Goal: Task Accomplishment & Management: Complete application form

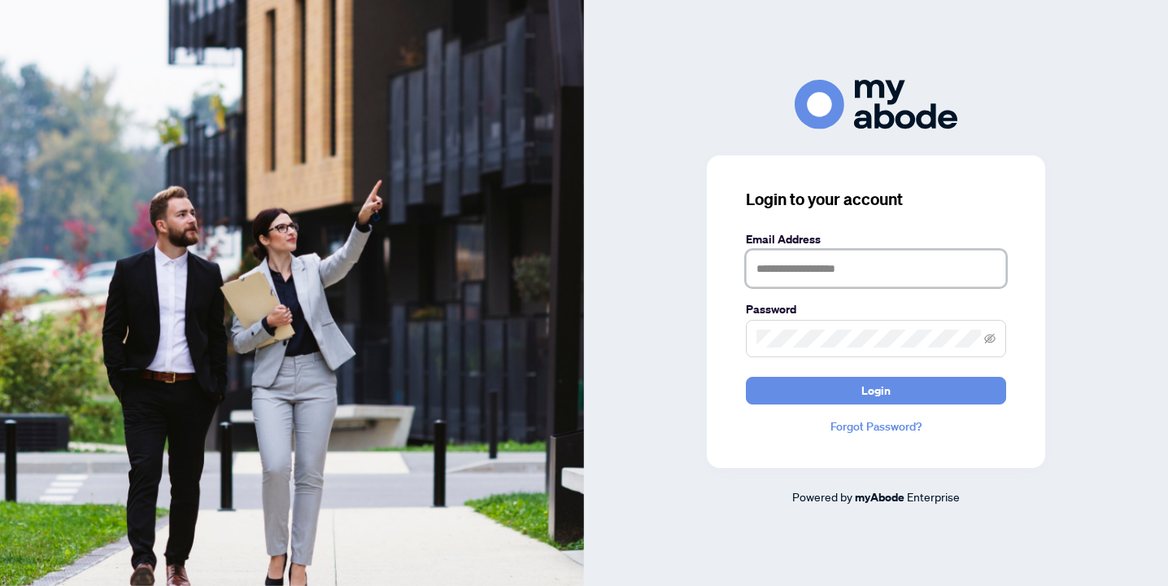
click at [867, 272] on input "text" at bounding box center [876, 268] width 260 height 37
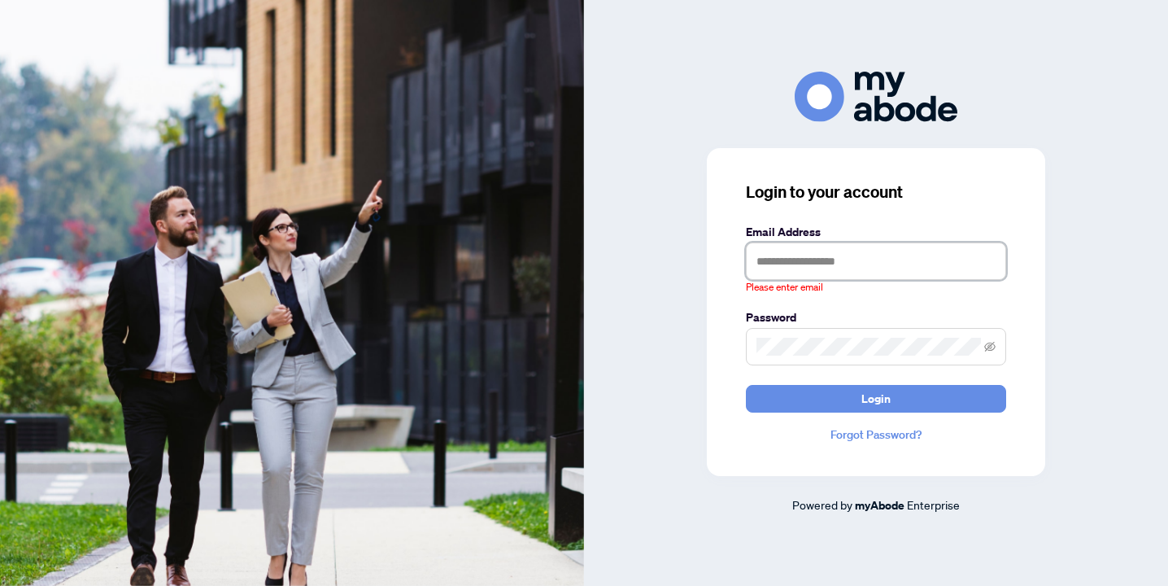
type input "**********"
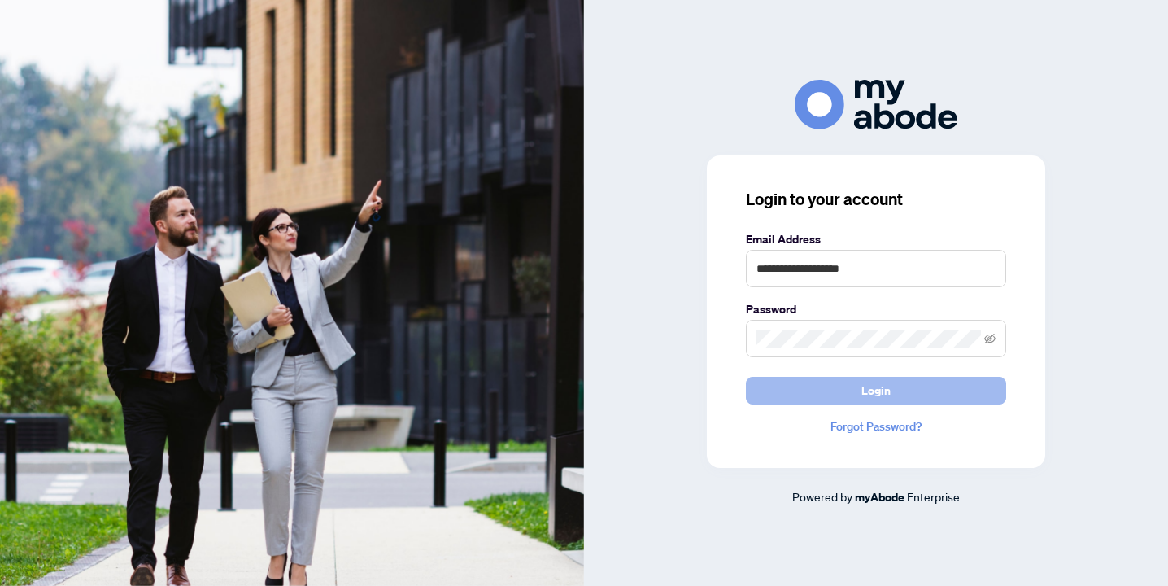
click at [859, 378] on button "Login" at bounding box center [876, 391] width 260 height 28
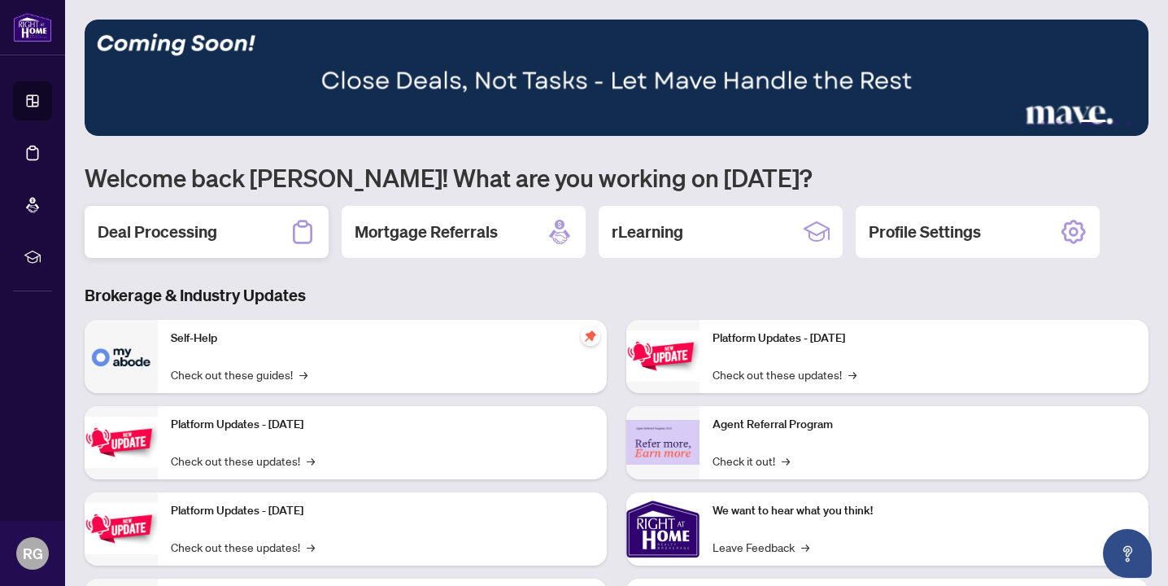
click at [238, 224] on div "Deal Processing" at bounding box center [207, 232] width 244 height 52
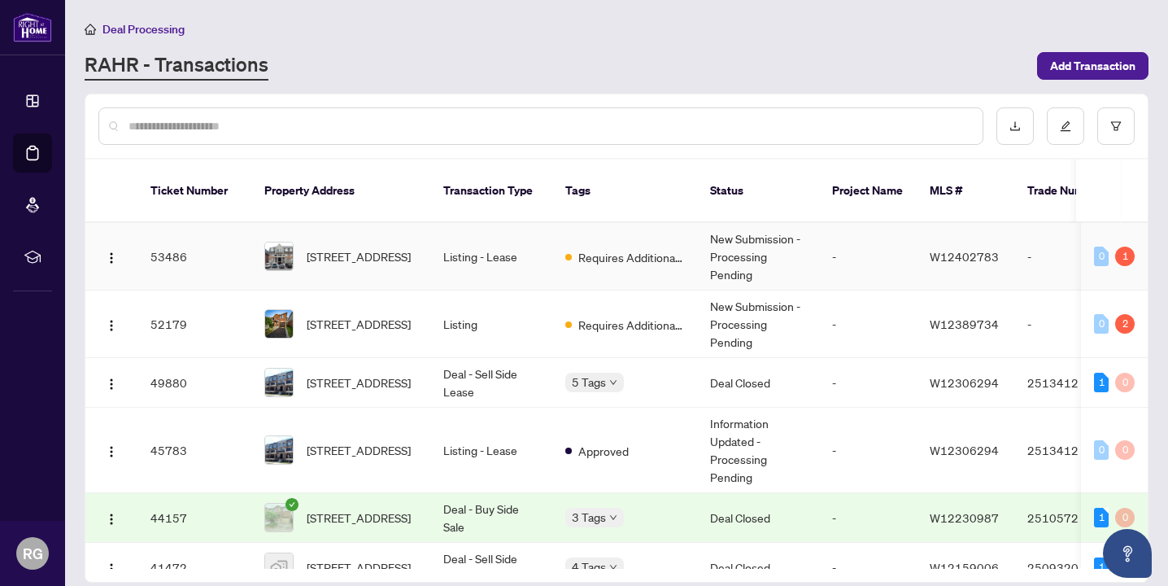
click at [620, 262] on td "Requires Additional Docs" at bounding box center [624, 257] width 145 height 68
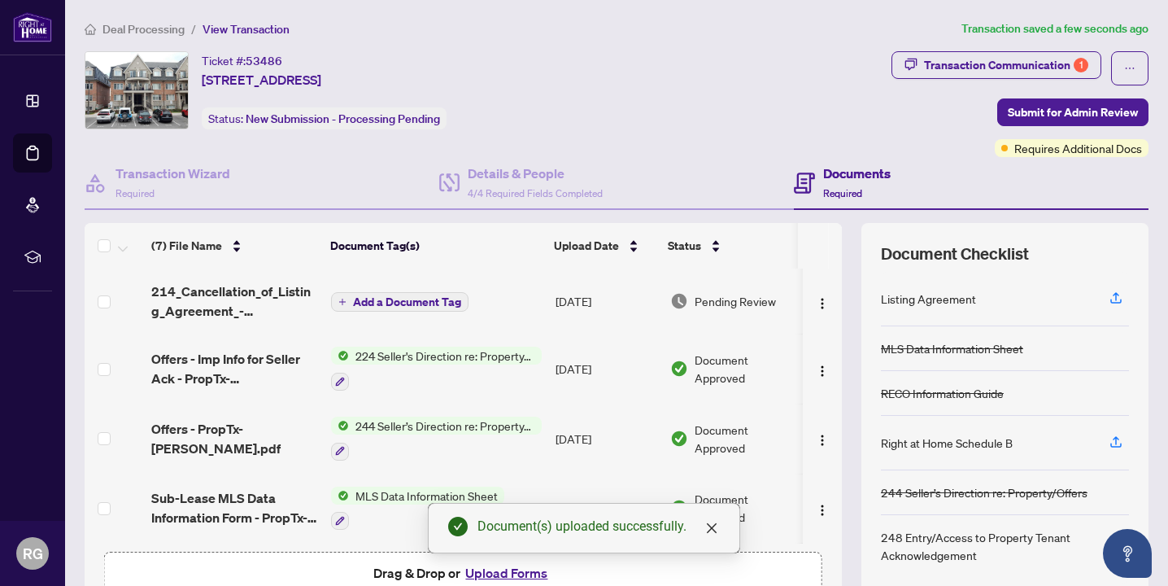
click at [142, 33] on span "Deal Processing" at bounding box center [143, 29] width 82 height 15
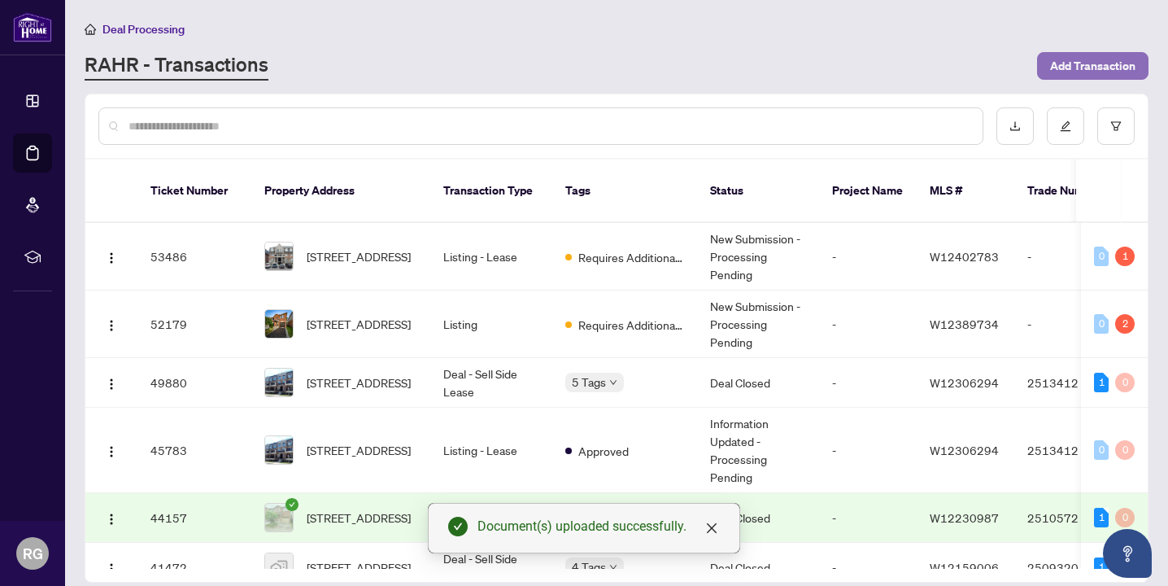
click at [1072, 68] on span "Add Transaction" at bounding box center [1092, 66] width 85 height 26
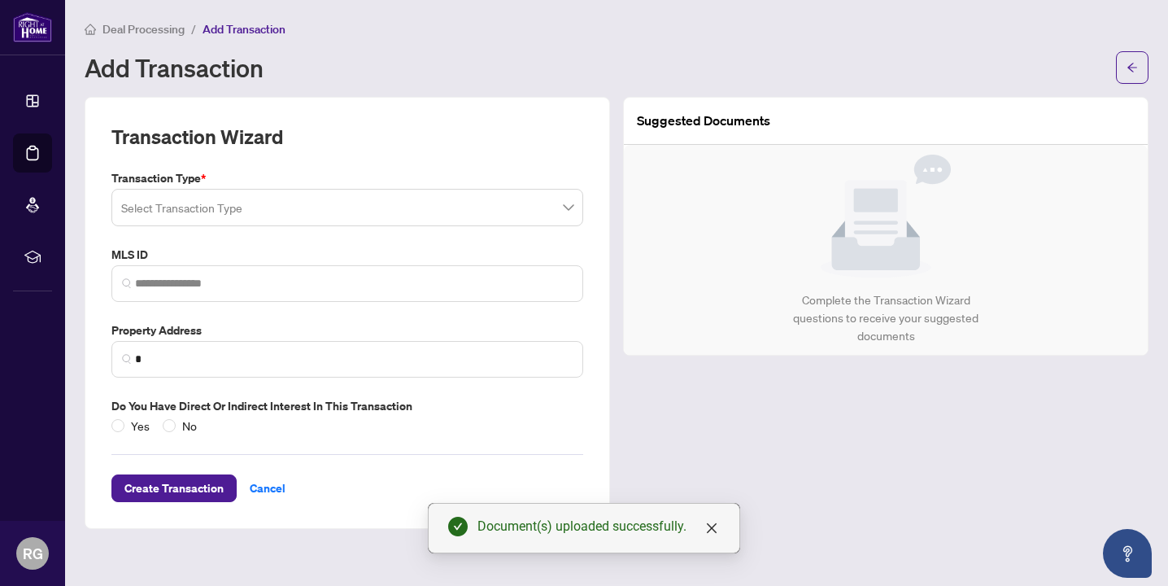
click at [159, 201] on input "search" at bounding box center [340, 210] width 438 height 36
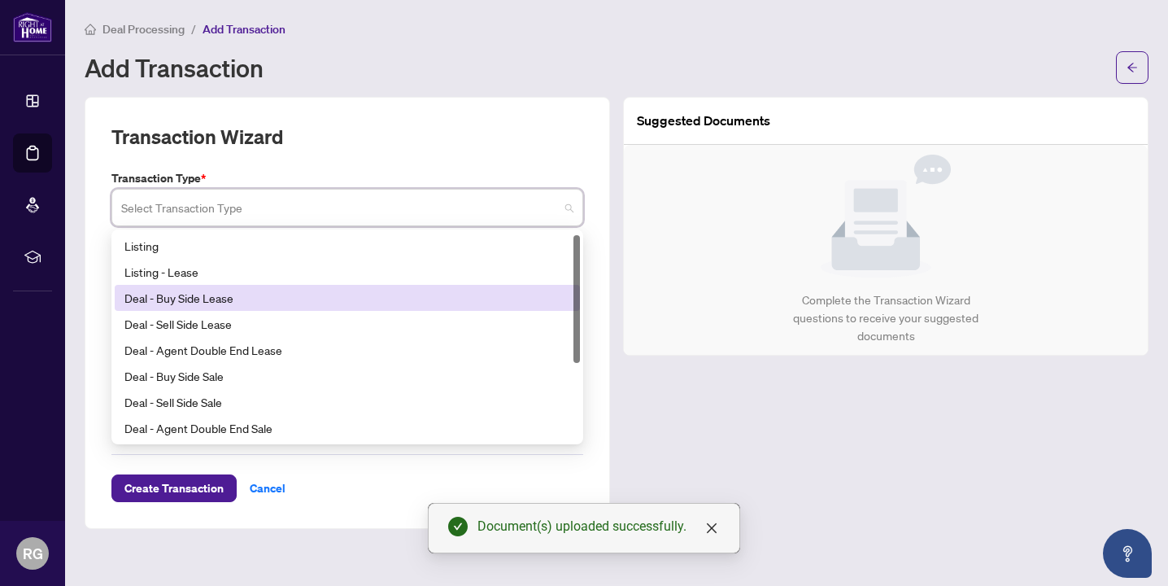
scroll to position [130, 0]
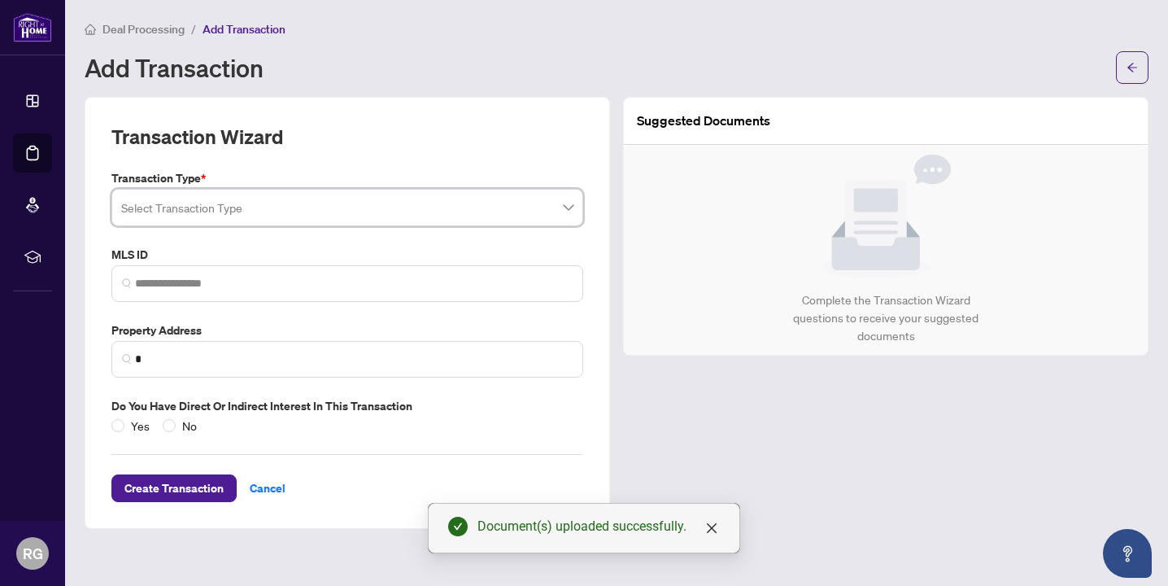
click at [121, 26] on span "Deal Processing" at bounding box center [143, 29] width 82 height 15
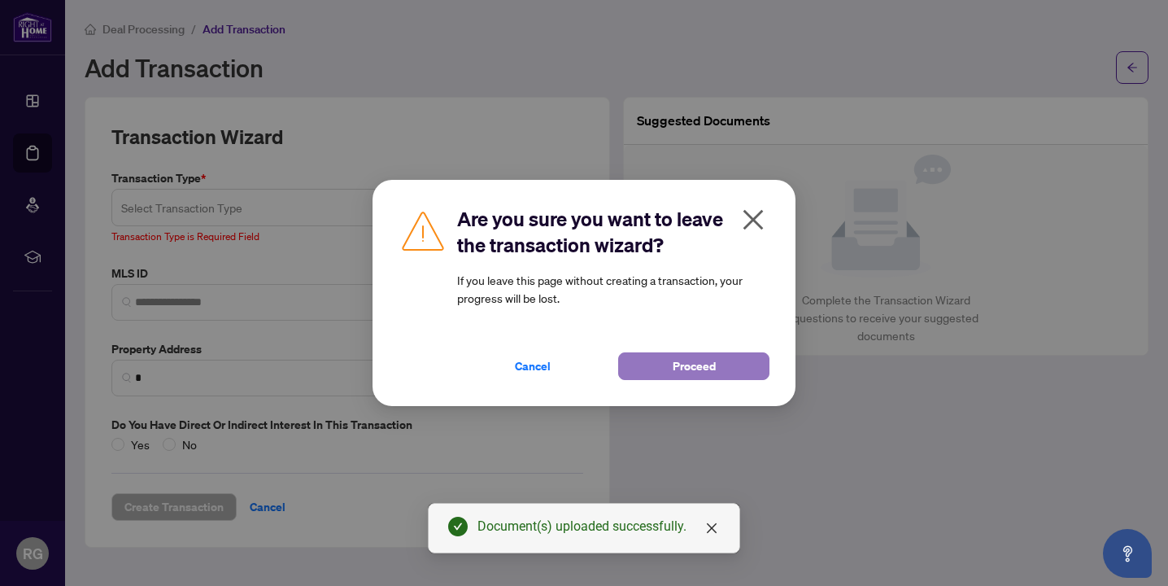
click at [677, 373] on span "Proceed" at bounding box center [694, 366] width 43 height 26
click at [677, 373] on main "Deal Processing / Add Transaction Add Transaction Transaction Wizard Transactio…" at bounding box center [616, 293] width 1103 height 586
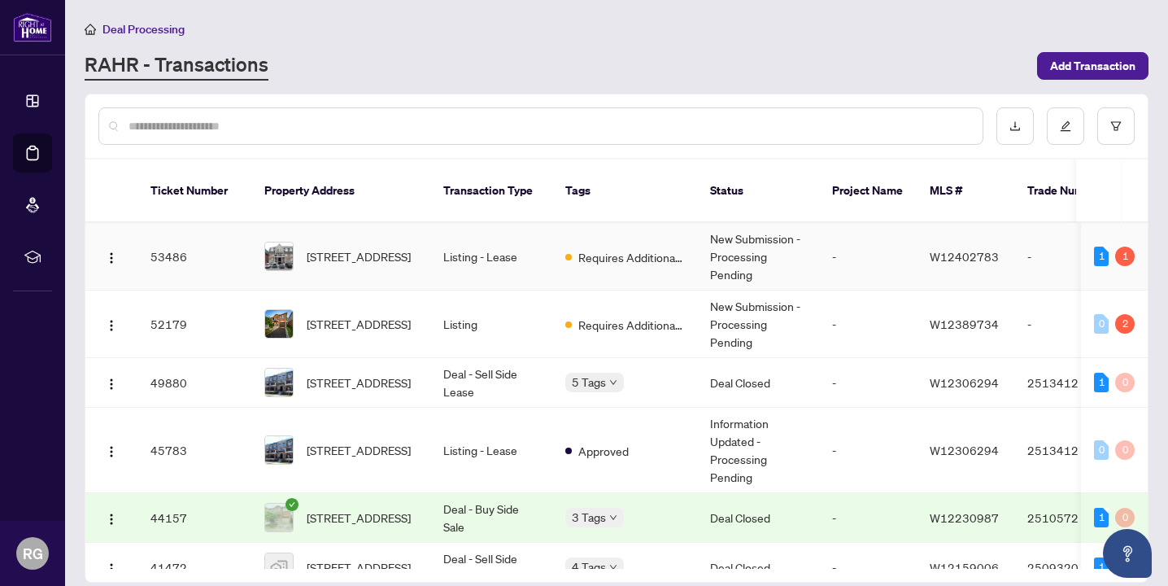
click at [979, 249] on span "W12402783" at bounding box center [964, 256] width 69 height 15
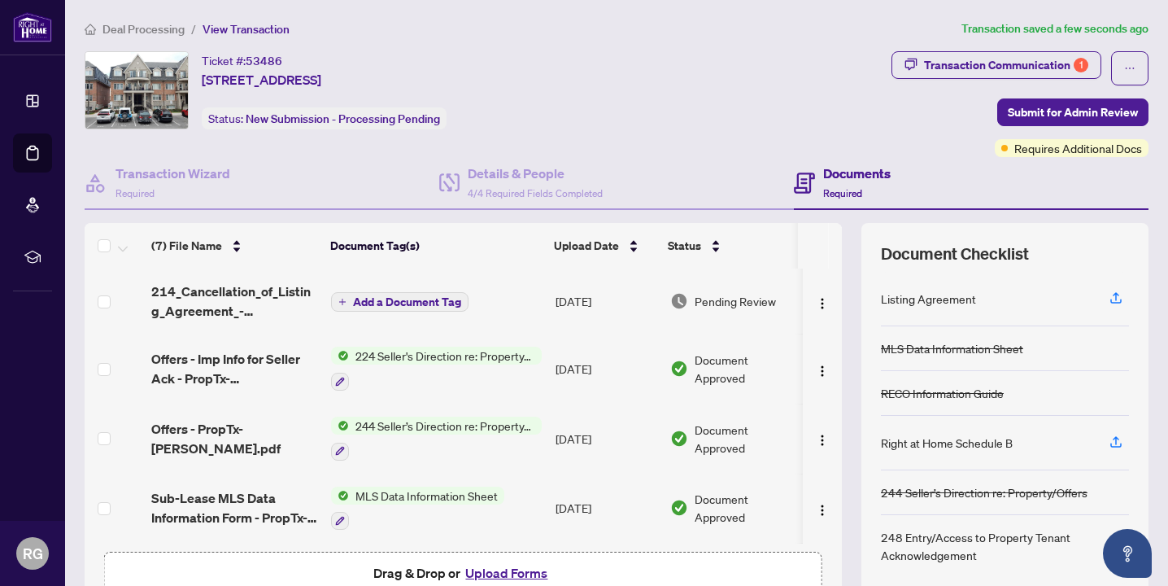
scroll to position [207, 0]
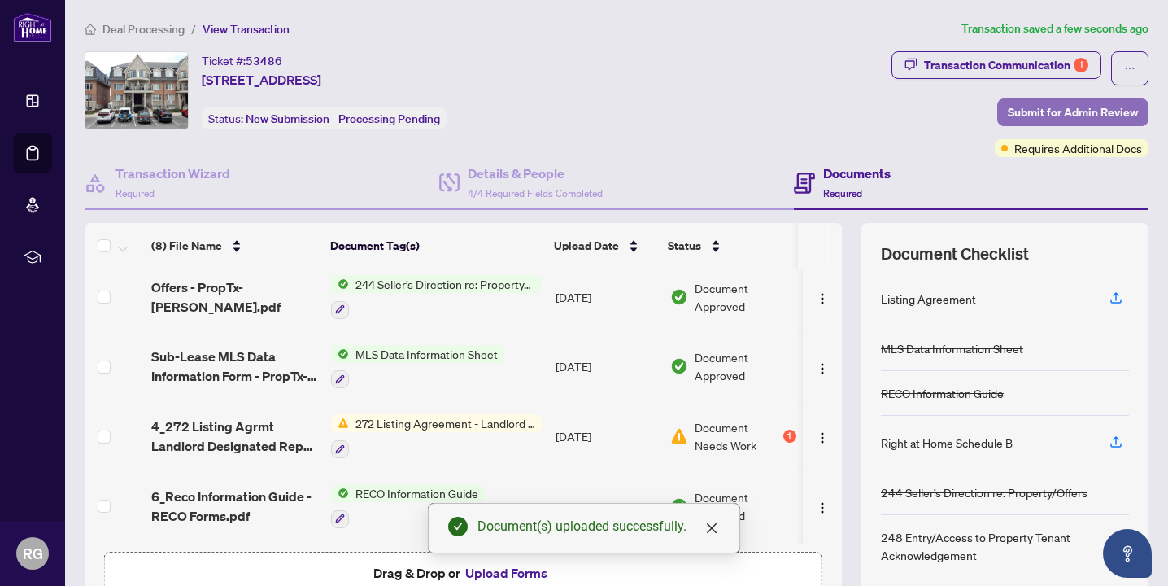
click at [1066, 108] on span "Submit for Admin Review" at bounding box center [1073, 112] width 130 height 26
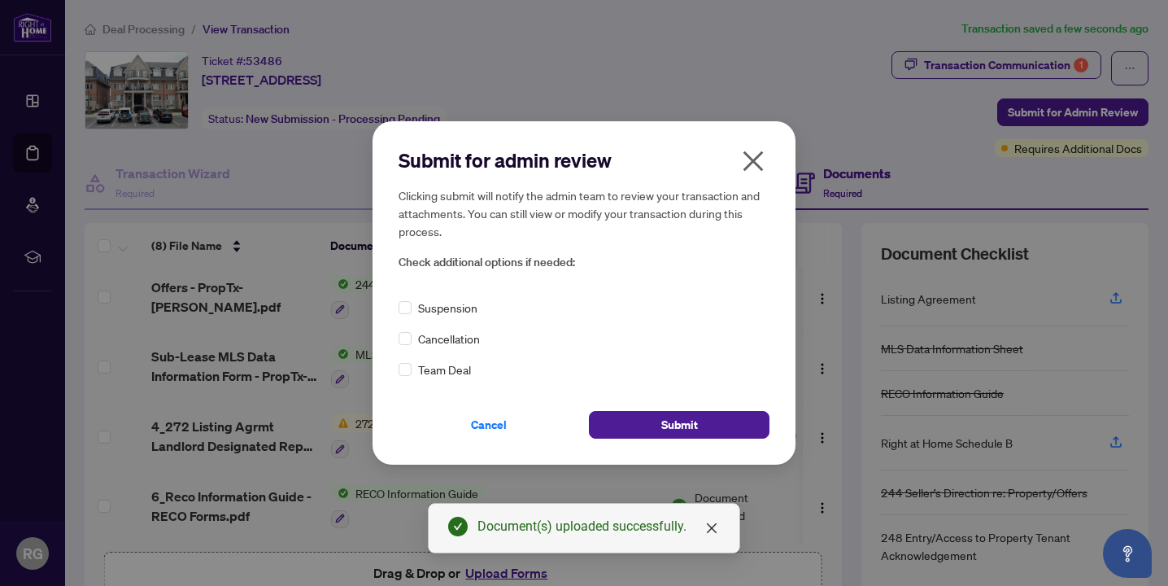
click at [448, 329] on span "Cancellation" at bounding box center [449, 338] width 62 height 18
click at [439, 336] on span "Cancellation" at bounding box center [449, 338] width 62 height 18
click at [621, 416] on button "Submit" at bounding box center [679, 425] width 181 height 28
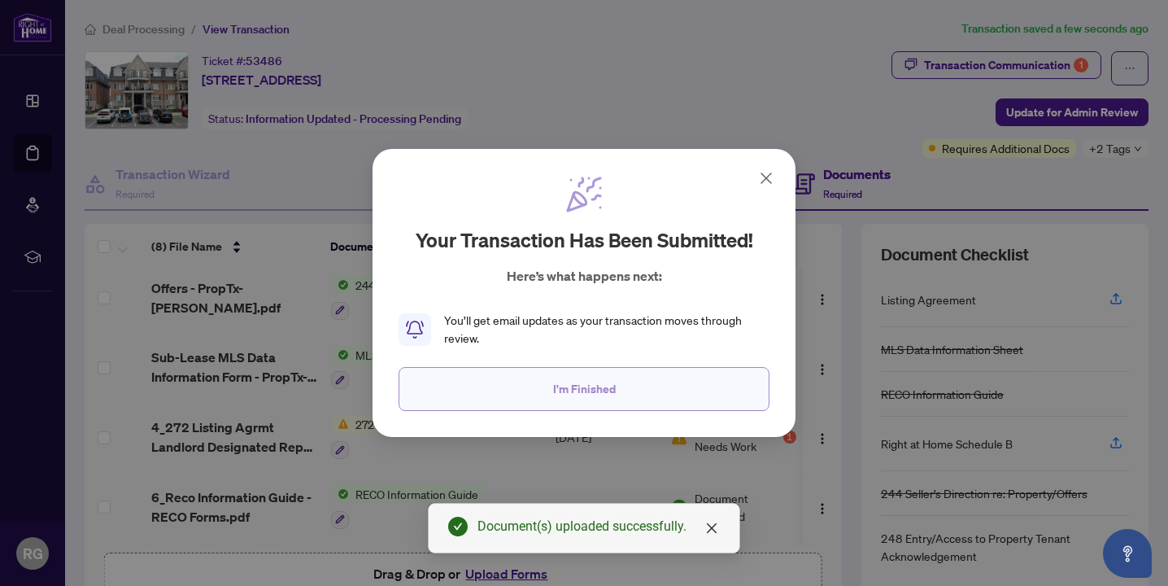
click at [477, 377] on button "I'm Finished" at bounding box center [584, 389] width 371 height 44
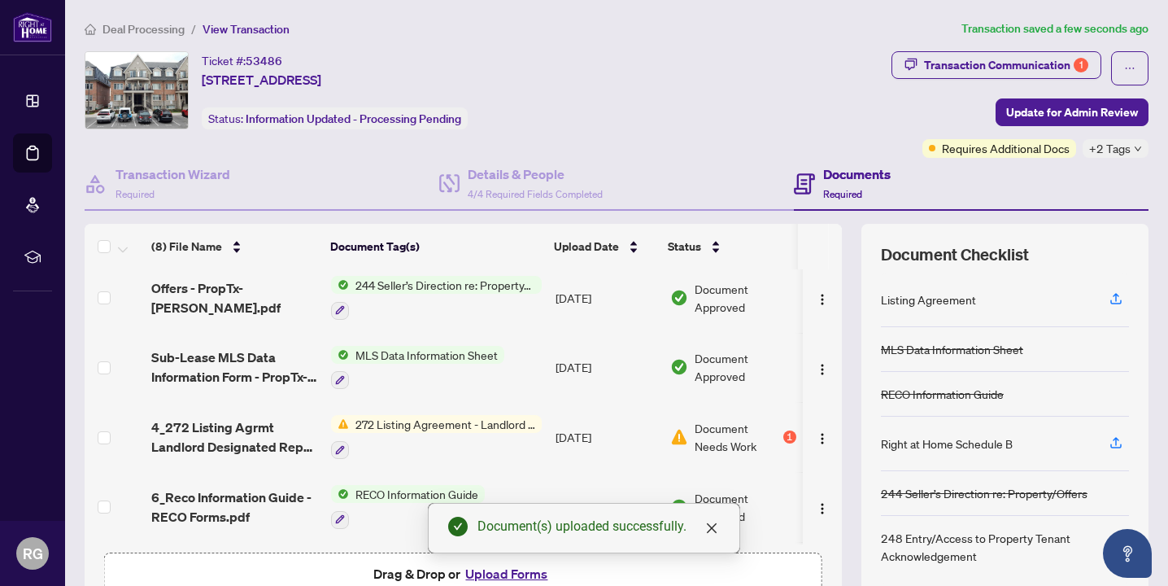
click at [137, 24] on span "Deal Processing" at bounding box center [143, 29] width 82 height 15
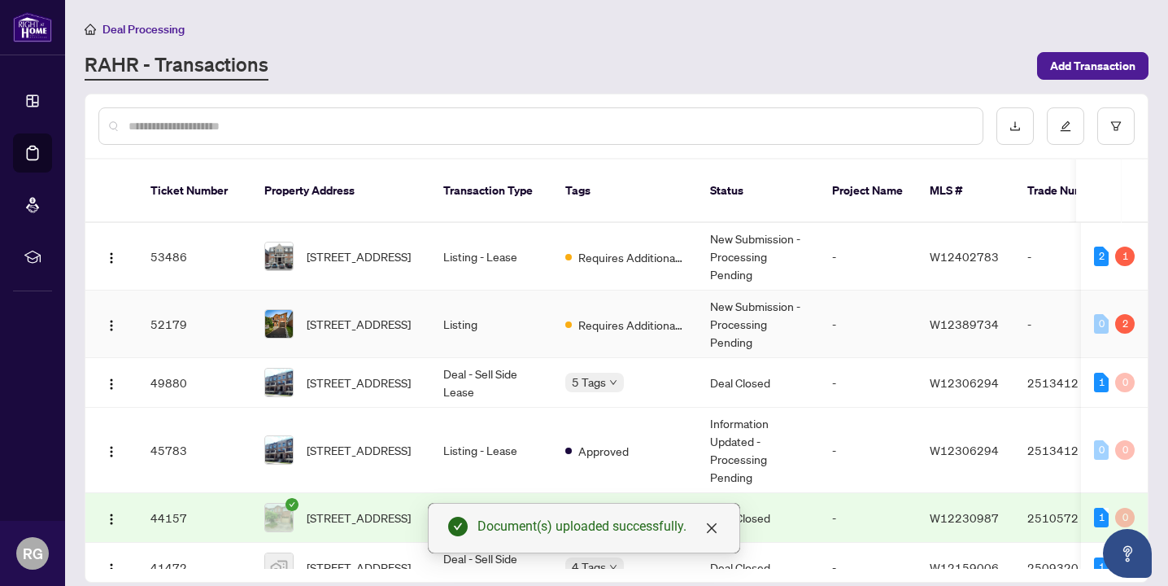
click at [556, 316] on td "Requires Additional Docs" at bounding box center [624, 324] width 145 height 68
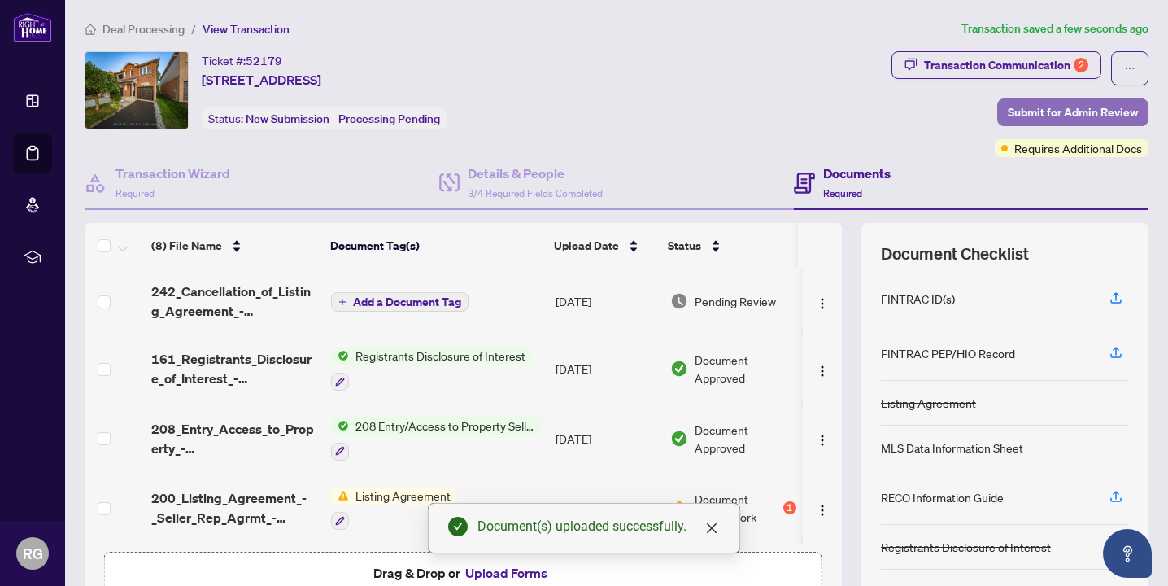
click at [1057, 116] on span "Submit for Admin Review" at bounding box center [1073, 112] width 130 height 26
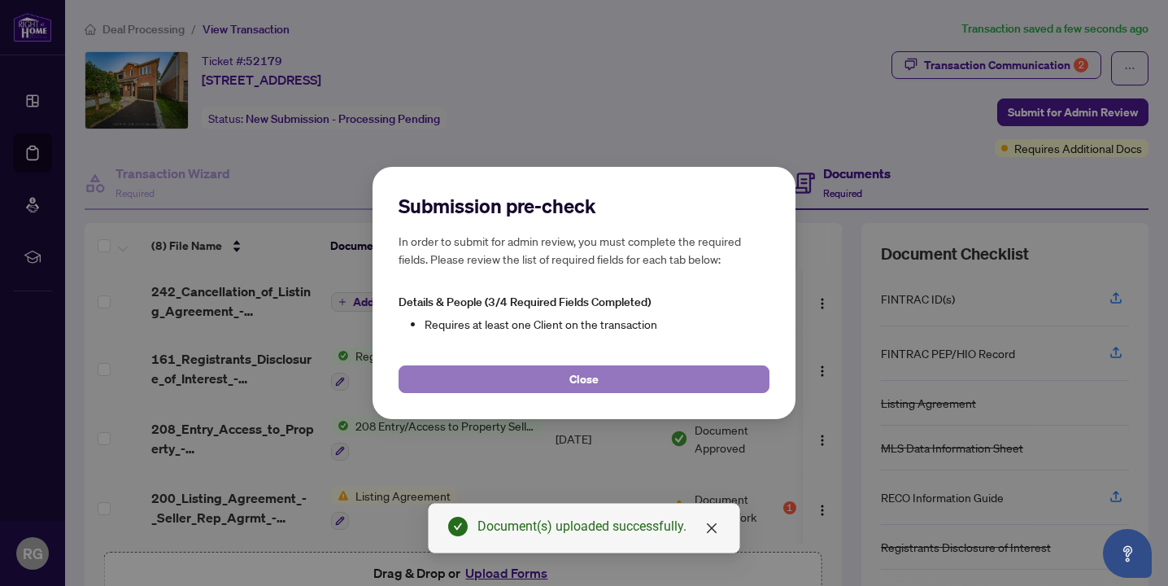
click at [530, 370] on button "Close" at bounding box center [584, 379] width 371 height 28
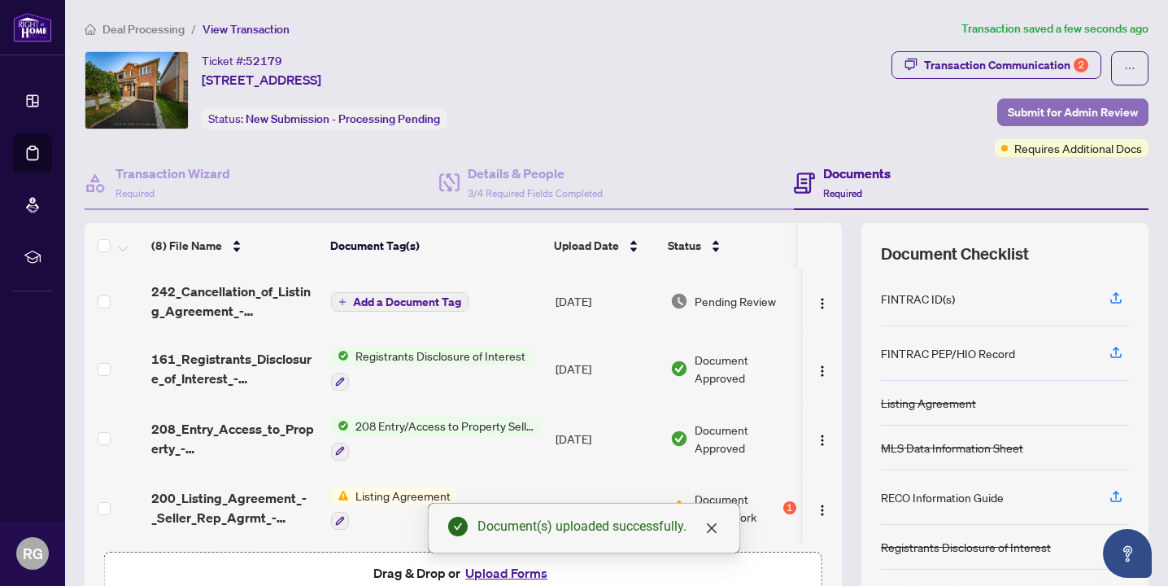
click at [1039, 99] on span "Submit for Admin Review" at bounding box center [1073, 112] width 130 height 26
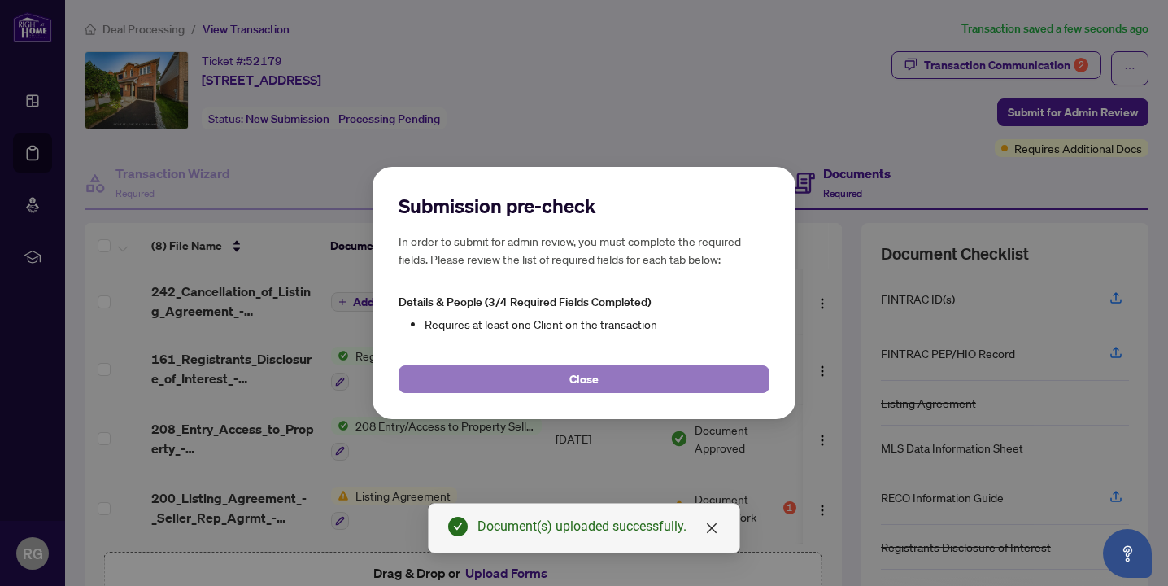
click at [573, 373] on span "Close" at bounding box center [583, 379] width 29 height 26
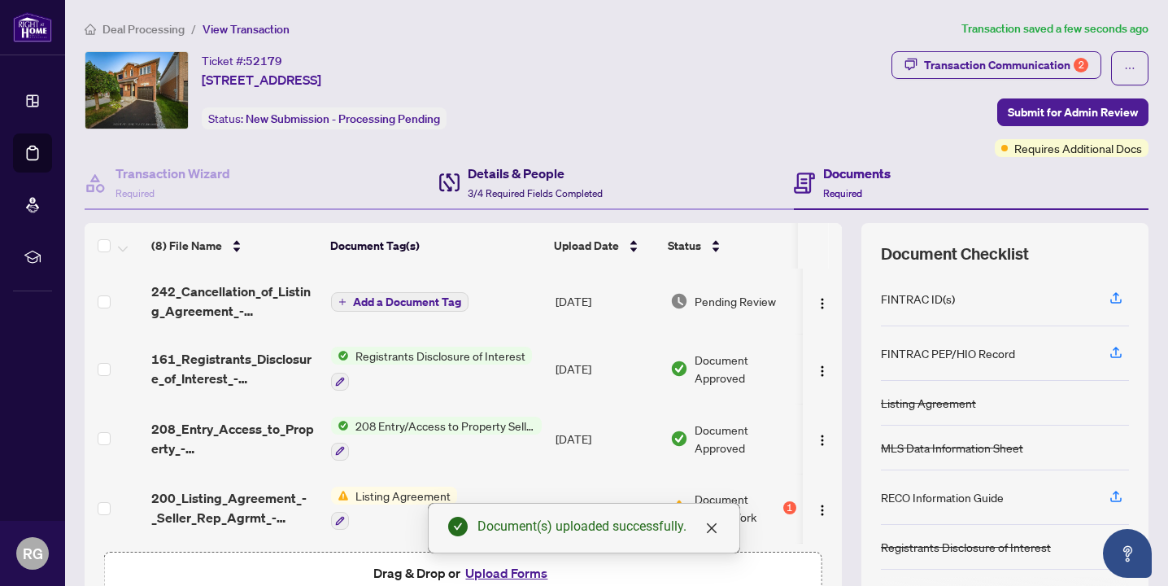
click at [547, 164] on h4 "Details & People" at bounding box center [535, 173] width 135 height 20
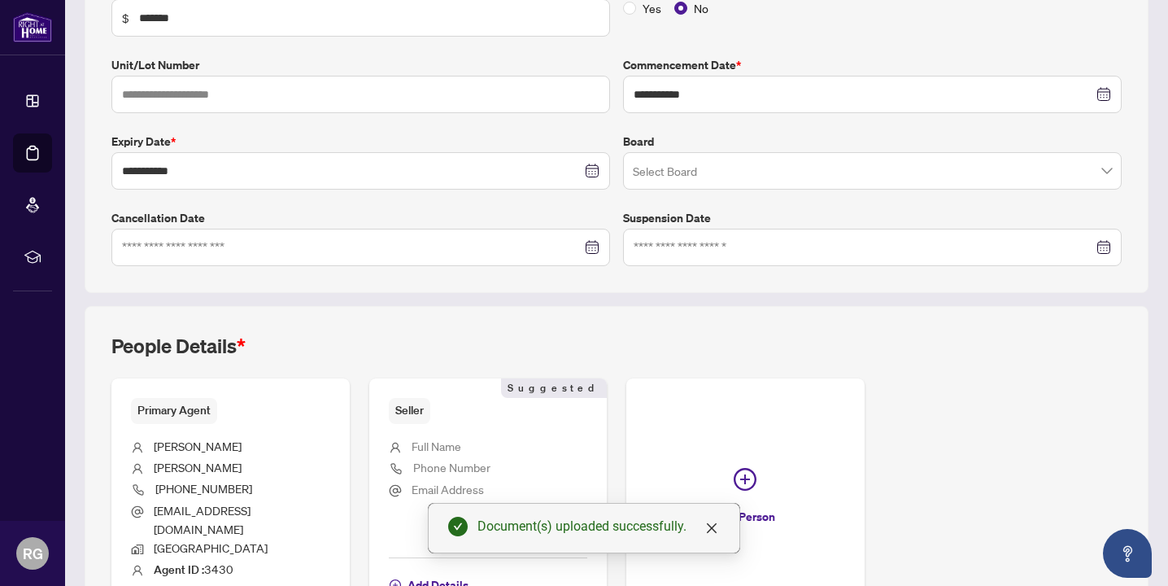
scroll to position [418, 0]
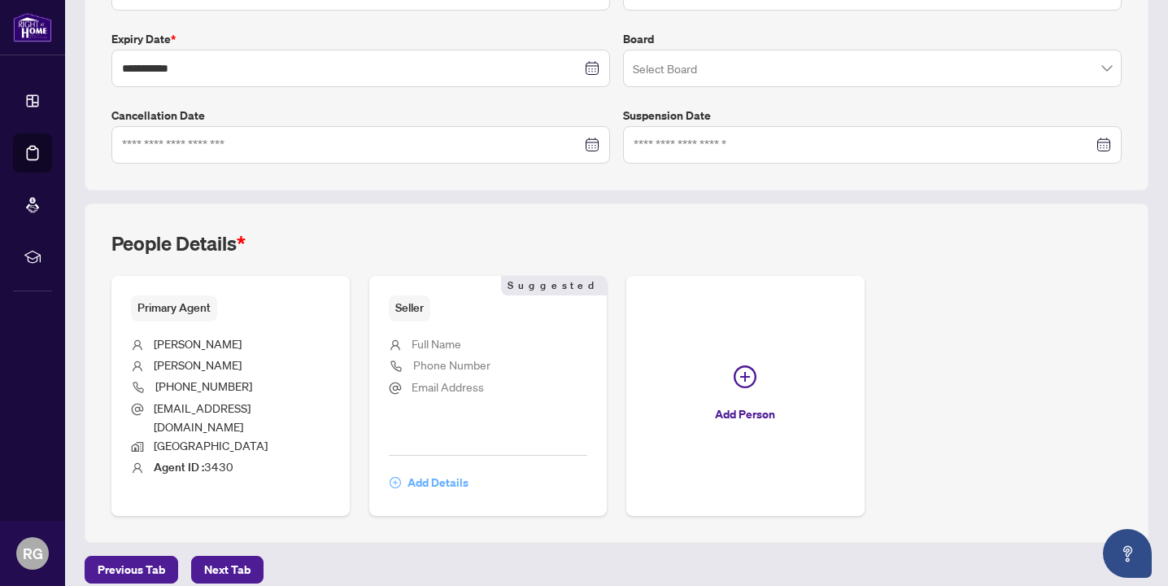
click at [446, 469] on span "Add Details" at bounding box center [438, 482] width 61 height 26
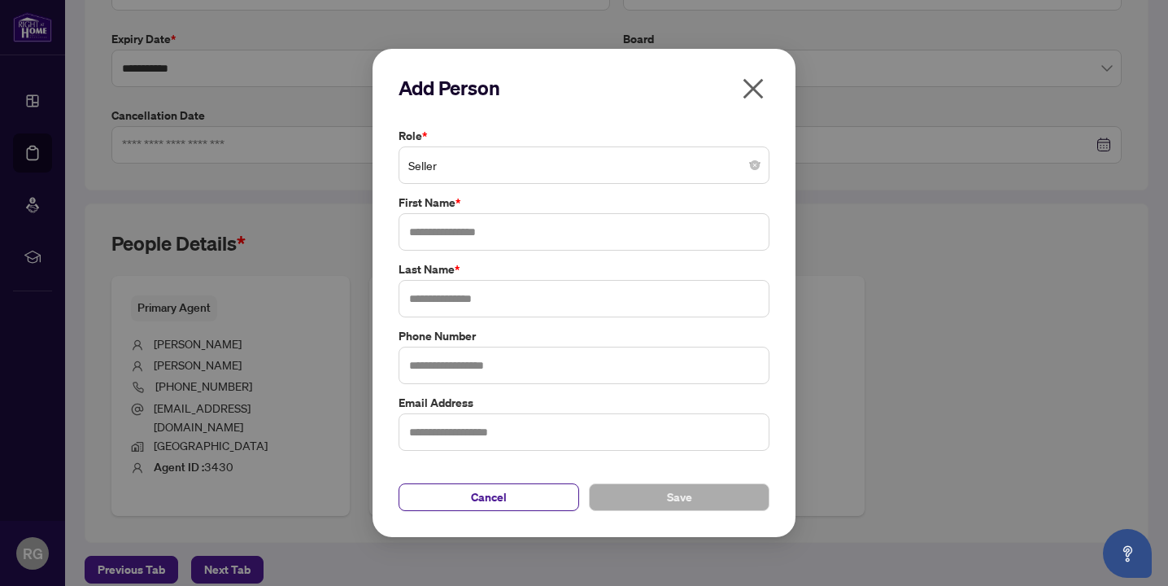
click at [550, 207] on label "First Name *" at bounding box center [584, 203] width 371 height 18
click at [550, 218] on input "text" at bounding box center [584, 231] width 371 height 37
type input "******"
click at [653, 506] on button "Save" at bounding box center [679, 497] width 181 height 28
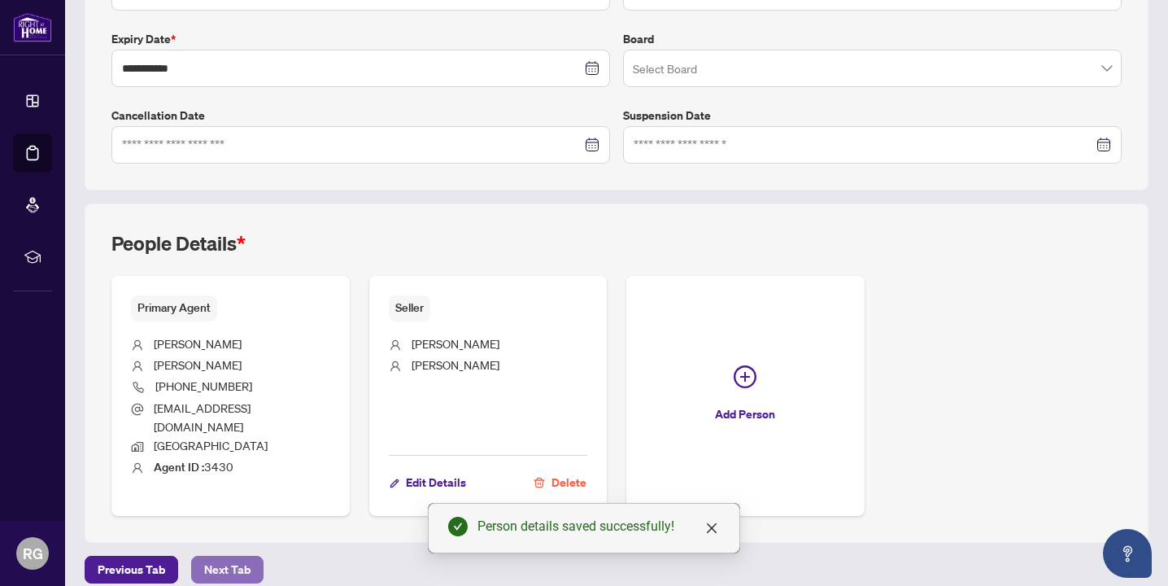
click at [242, 560] on span "Next Tab" at bounding box center [227, 569] width 46 height 26
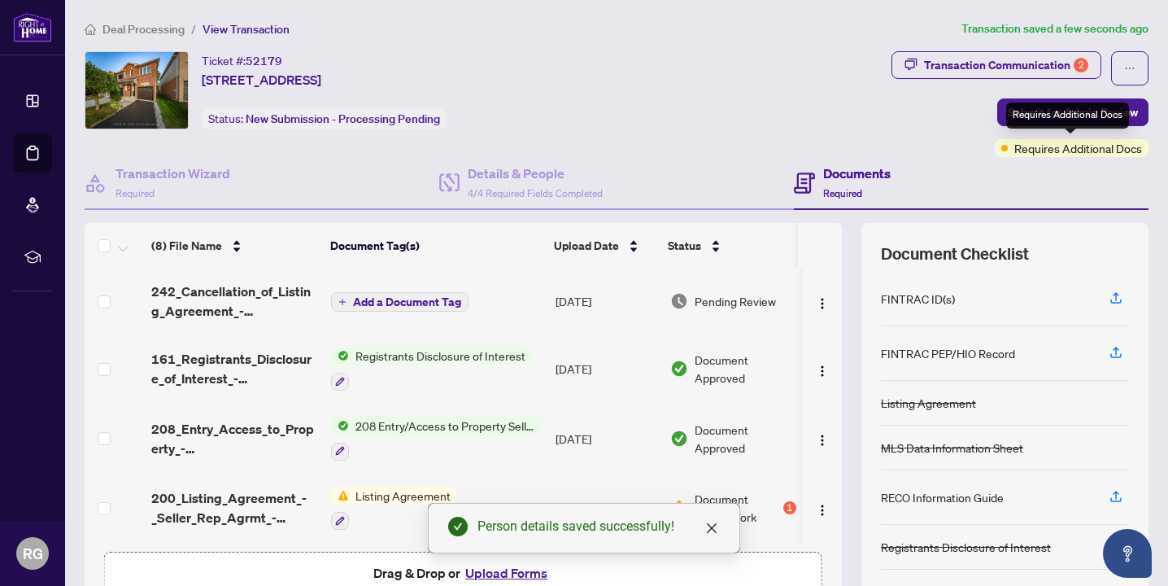
click at [1093, 118] on div "Requires Additional Docs" at bounding box center [1067, 115] width 123 height 26
click at [1015, 114] on div "Requires Additional Docs" at bounding box center [1067, 115] width 123 height 26
click at [988, 120] on div "Transaction Communication 2 Submit for Admin Review Requires Additional Docs" at bounding box center [1020, 104] width 257 height 106
click at [1021, 116] on span "Submit for Admin Review" at bounding box center [1073, 112] width 130 height 26
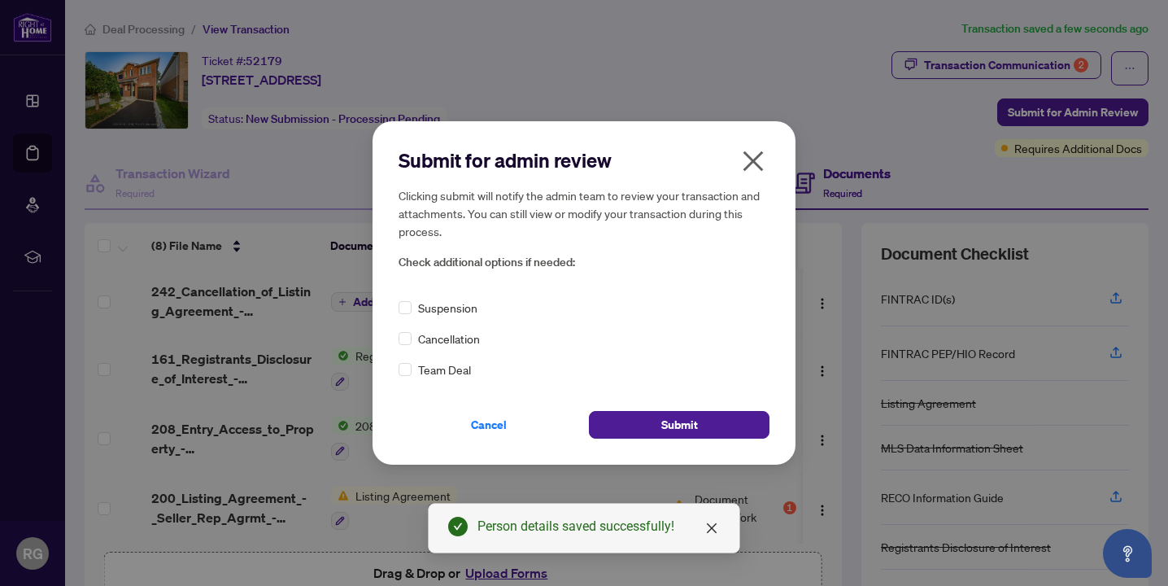
click at [433, 334] on span "Cancellation" at bounding box center [449, 338] width 62 height 18
click at [399, 330] on label at bounding box center [405, 338] width 13 height 18
click at [682, 434] on span "Submit" at bounding box center [679, 425] width 37 height 26
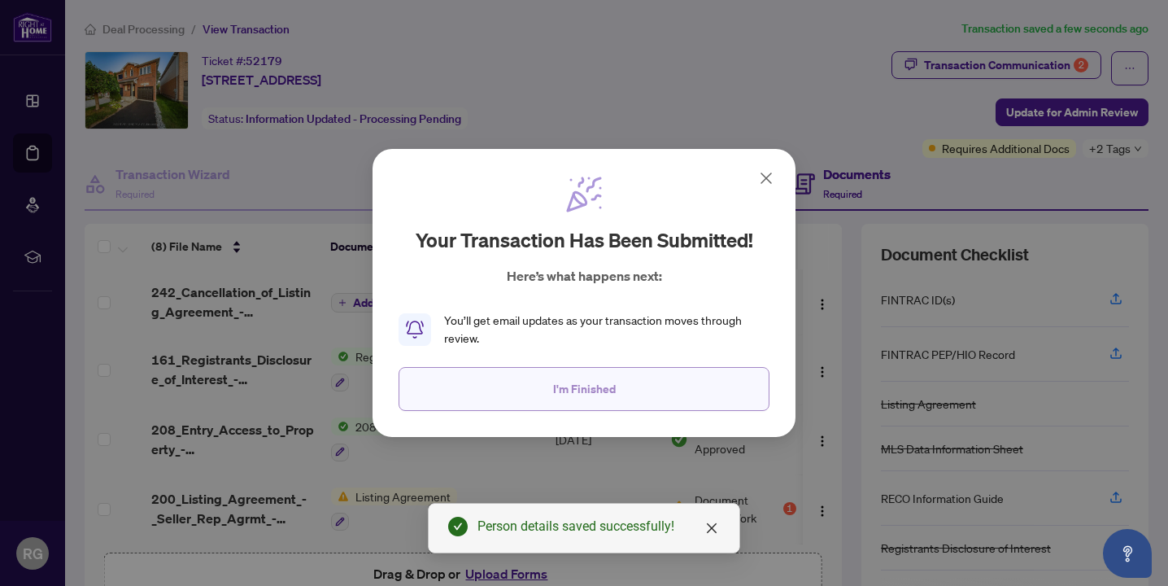
click at [617, 375] on button "I'm Finished" at bounding box center [584, 389] width 371 height 44
